Goal: Information Seeking & Learning: Learn about a topic

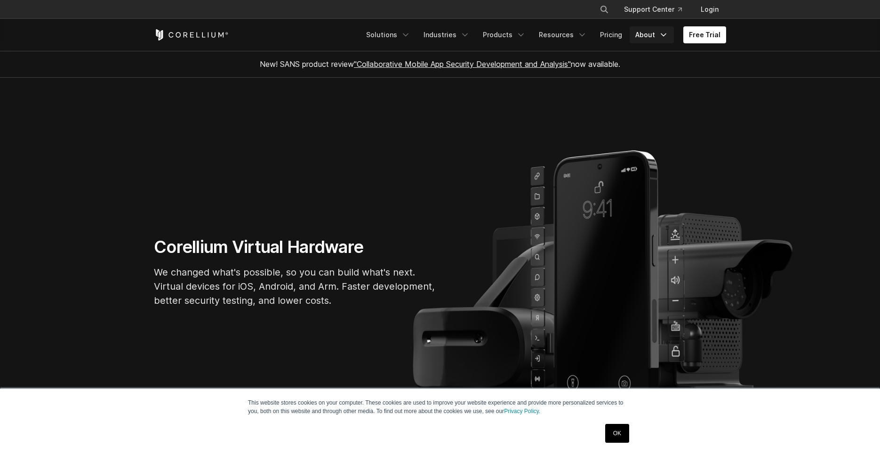
click at [658, 36] on link "About" at bounding box center [652, 34] width 44 height 17
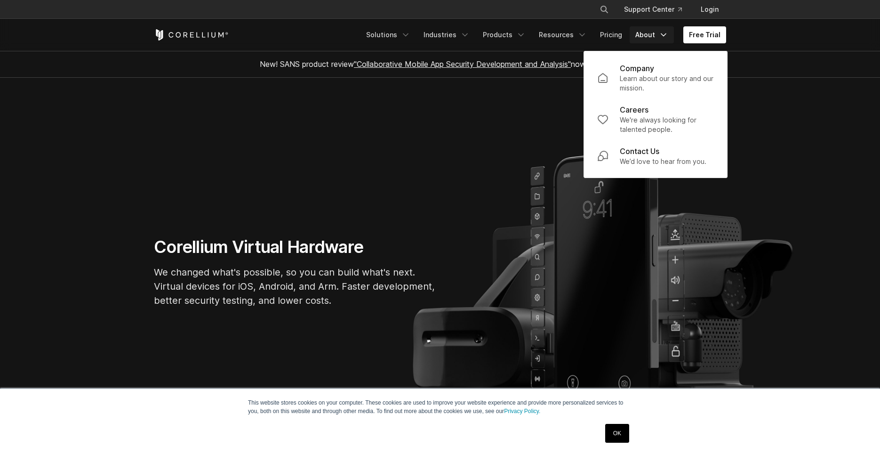
click at [363, 185] on section "Corellium Virtual Hardware We changed what's possible, so you can build what's …" at bounding box center [440, 275] width 880 height 395
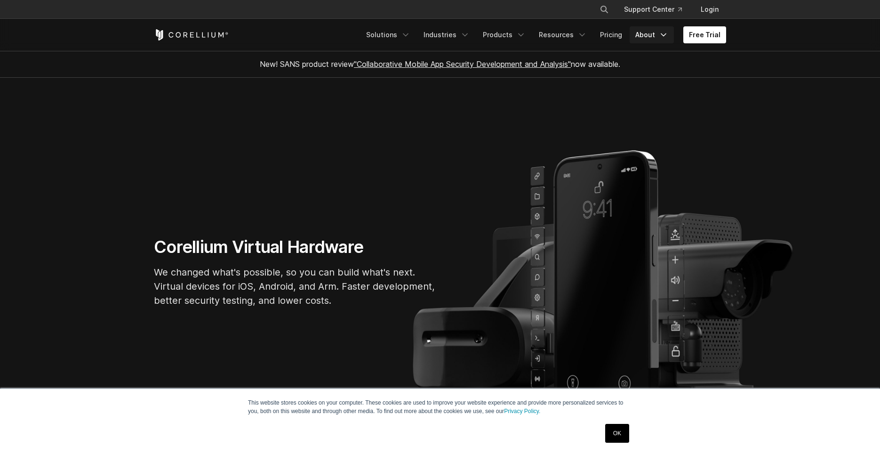
click at [652, 34] on link "About" at bounding box center [652, 34] width 44 height 17
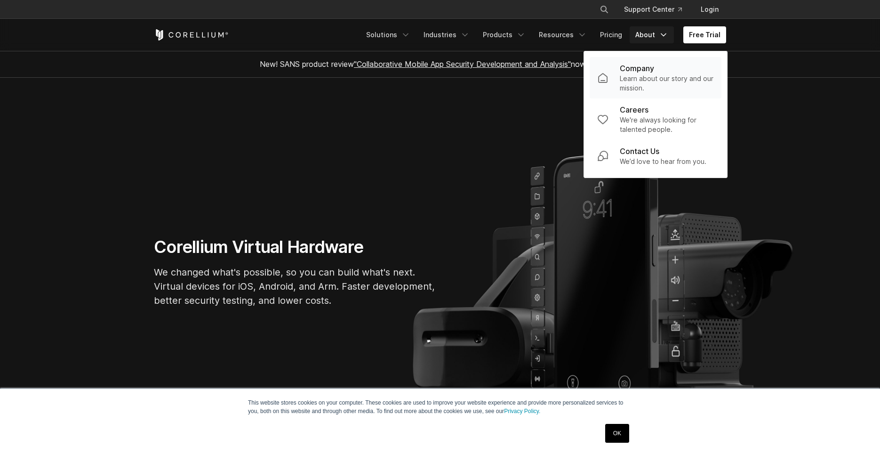
click at [649, 70] on p "Company" at bounding box center [637, 68] width 34 height 11
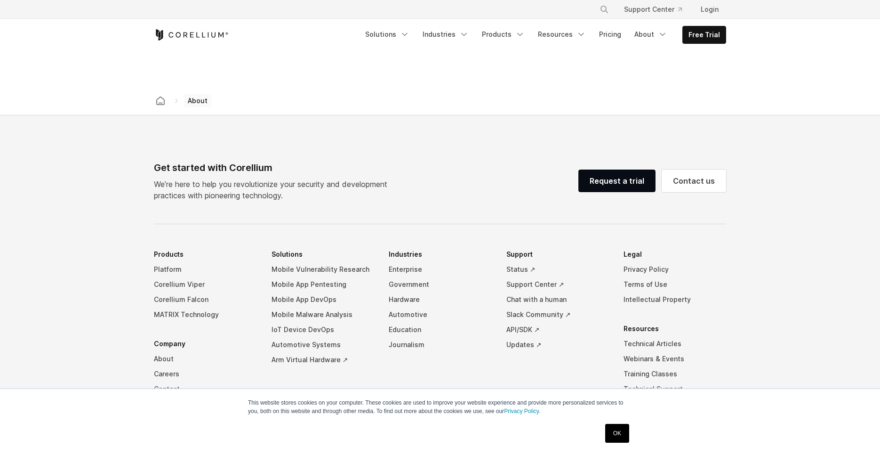
scroll to position [1568, 0]
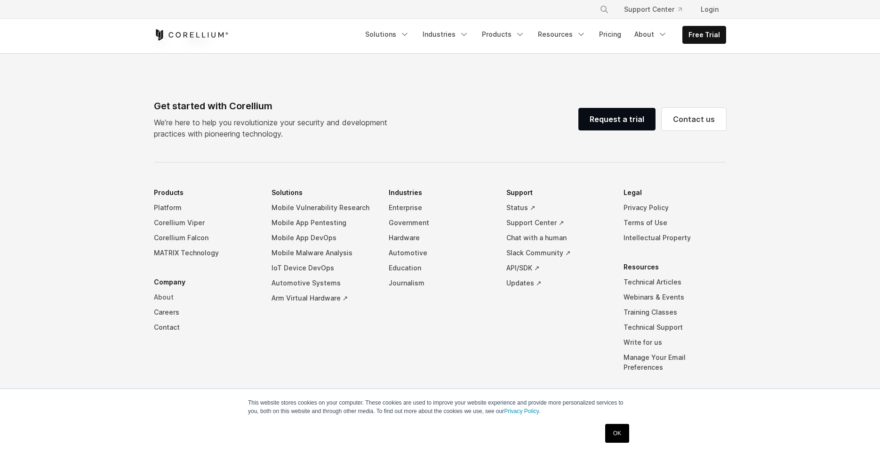
click at [158, 290] on link "About" at bounding box center [205, 297] width 103 height 15
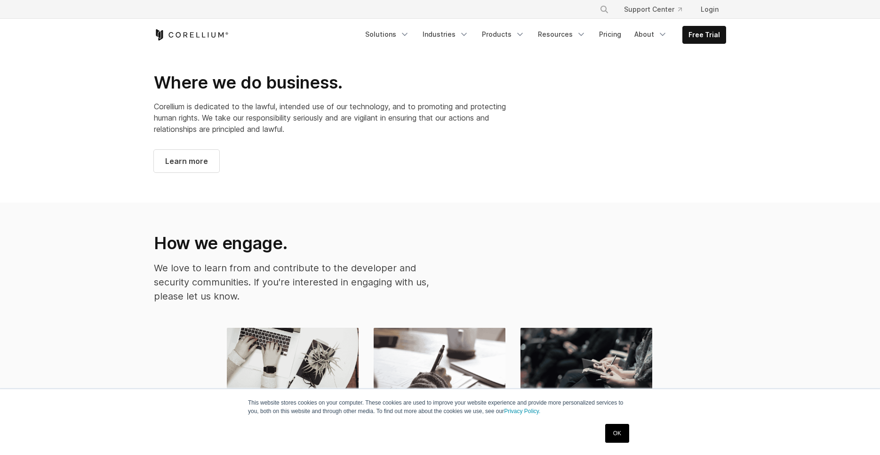
scroll to position [989, 0]
